Goal: Task Accomplishment & Management: Use online tool/utility

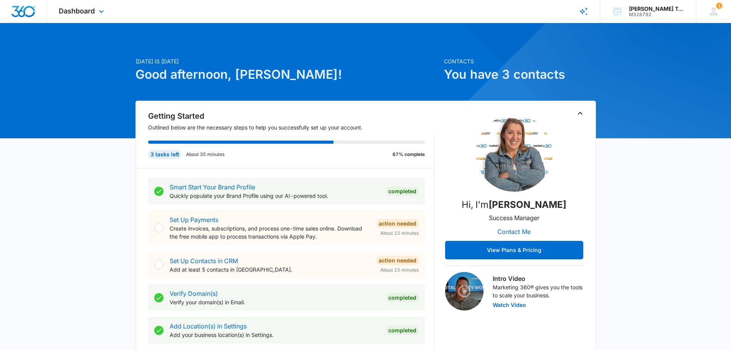
click at [95, 12] on div "Dashboard Apps Reputation Forms CRM Email Social Payments POS Content Ads Intel…" at bounding box center [82, 11] width 70 height 23
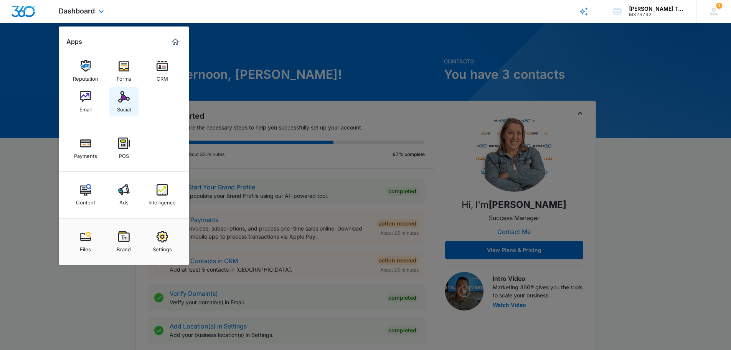
click at [119, 95] on img at bounding box center [124, 97] width 12 height 12
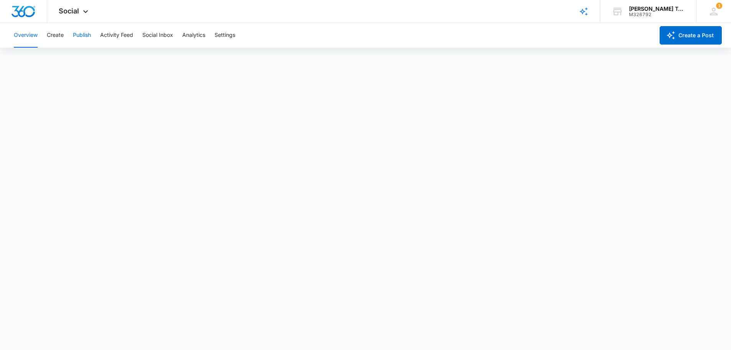
click at [83, 33] on button "Publish" at bounding box center [82, 35] width 18 height 25
click at [57, 34] on button "Create" at bounding box center [55, 35] width 17 height 25
click at [92, 36] on div "Overview Create Publish Activity Feed Social Inbox Analytics Settings" at bounding box center [331, 35] width 645 height 25
click at [85, 35] on button "Publish" at bounding box center [82, 35] width 18 height 25
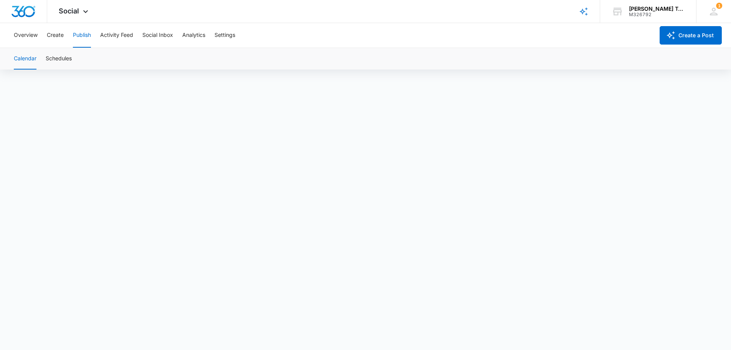
click at [81, 38] on button "Publish" at bounding box center [82, 35] width 18 height 25
